Goal: Navigation & Orientation: Find specific page/section

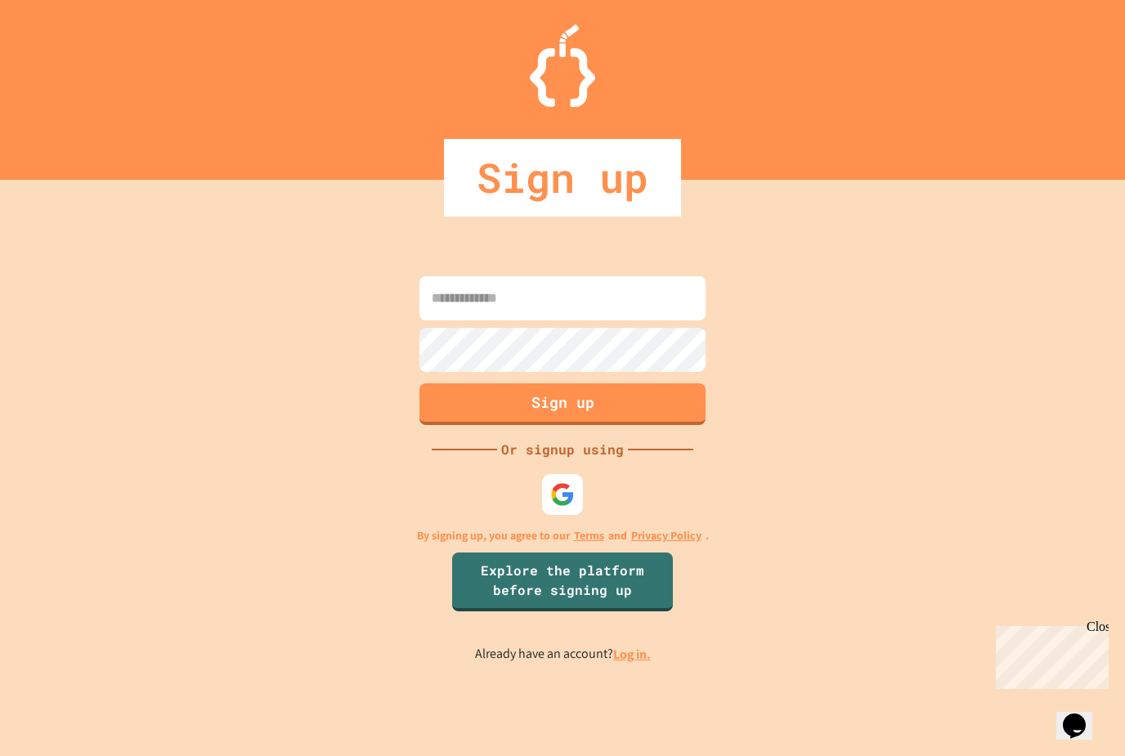
click at [545, 515] on div at bounding box center [562, 494] width 41 height 41
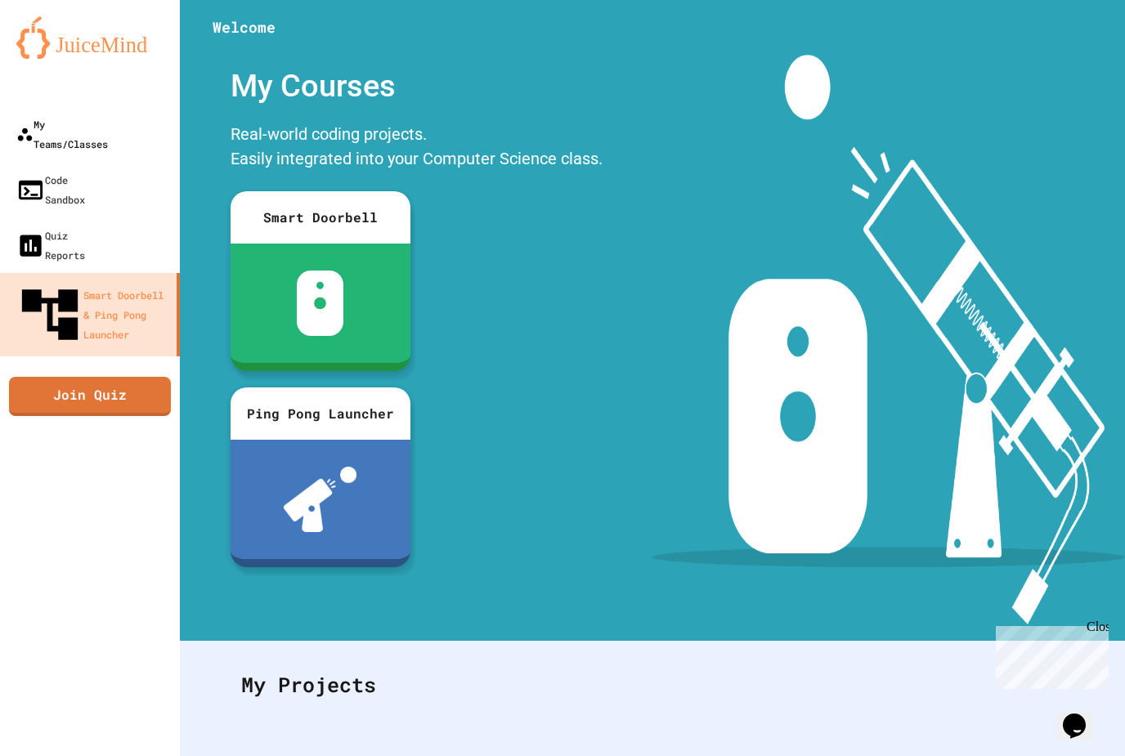
click at [87, 120] on div "My Teams/Classes" at bounding box center [62, 133] width 92 height 39
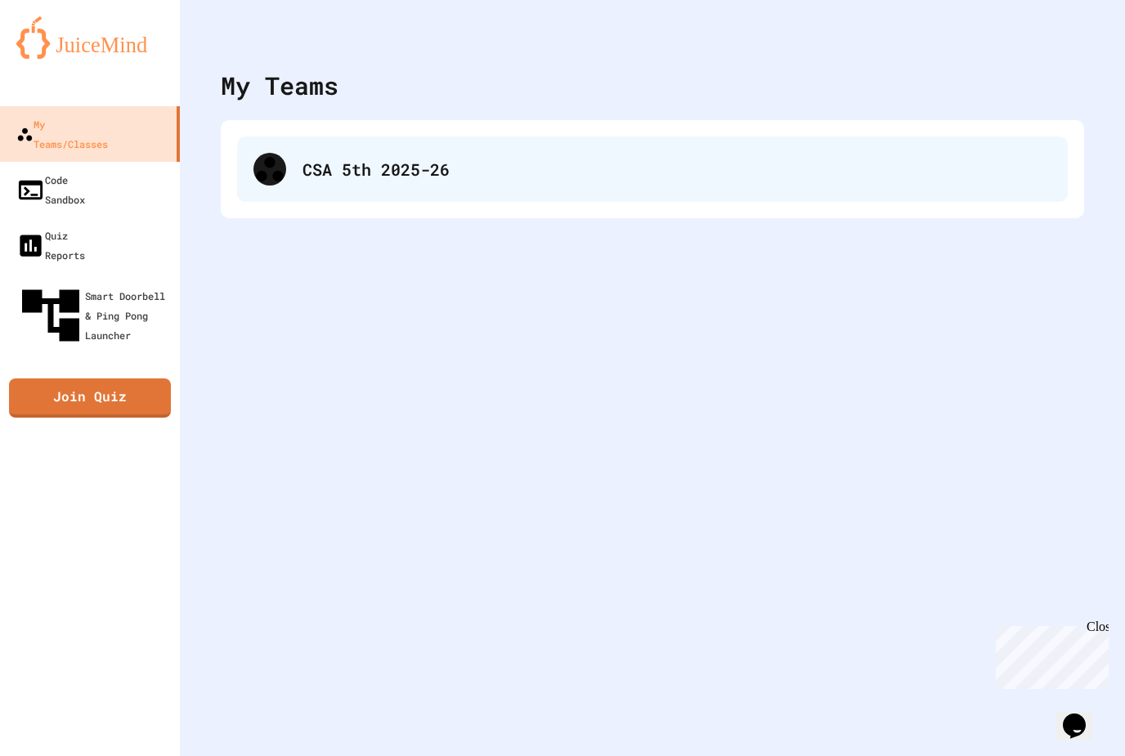
click at [1017, 196] on div "CSA 5th 2025-26" at bounding box center [652, 169] width 831 height 65
